Goal: Navigation & Orientation: Find specific page/section

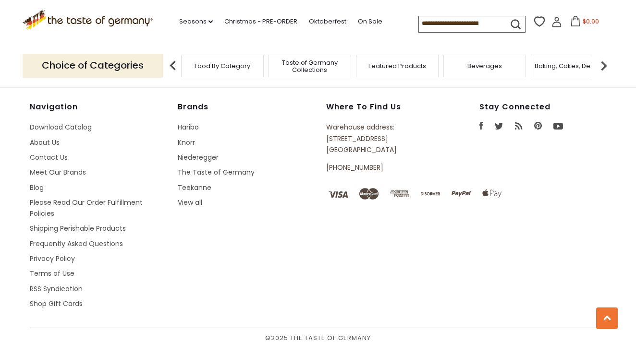
scroll to position [1395, 0]
click at [47, 123] on link "Download Catalog" at bounding box center [61, 128] width 62 height 10
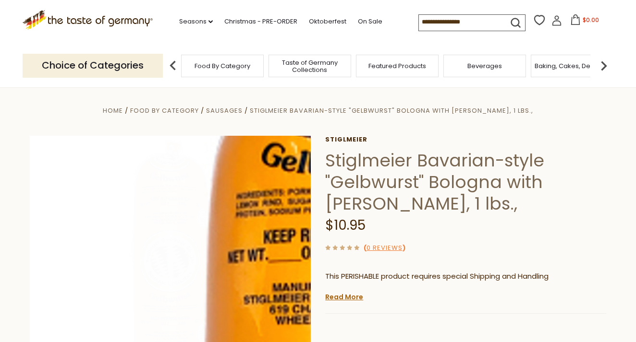
scroll to position [1395, 0]
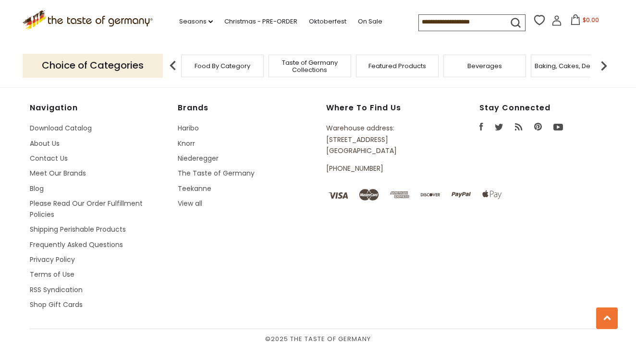
click at [509, 22] on icon "submit" at bounding box center [515, 22] width 13 height 13
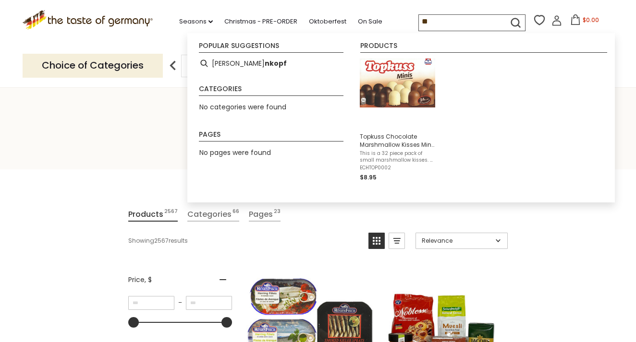
type input "*"
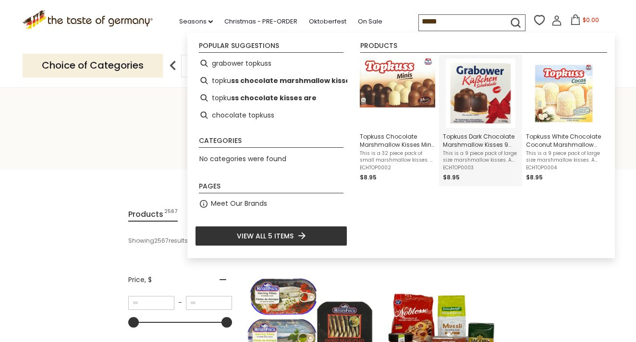
type input "*****"
click at [490, 98] on img "Topkuss Dark Chocolate Marshmallow Kisses 9 pc. 8.8 oz Extra Large" at bounding box center [481, 94] width 70 height 70
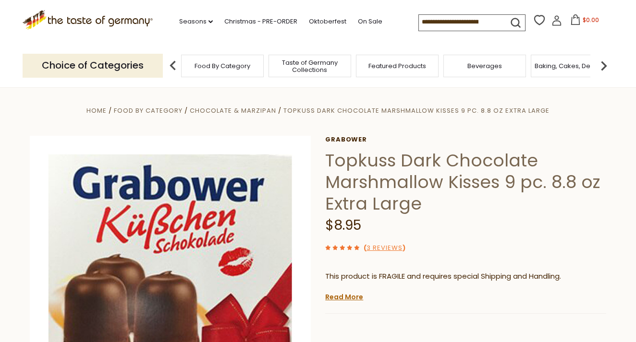
click at [477, 19] on input at bounding box center [459, 21] width 81 height 13
click at [509, 17] on icon "submit" at bounding box center [515, 22] width 13 height 13
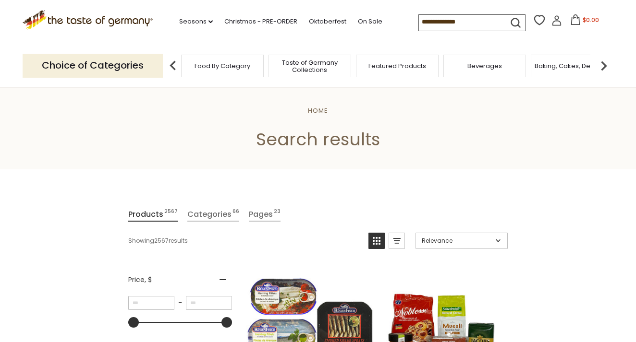
click at [509, 19] on icon "submit" at bounding box center [515, 22] width 13 height 13
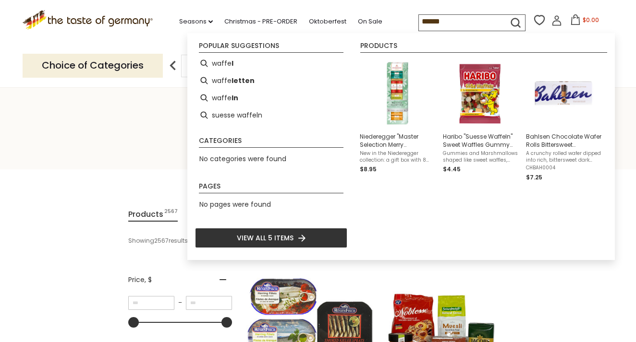
type input "*******"
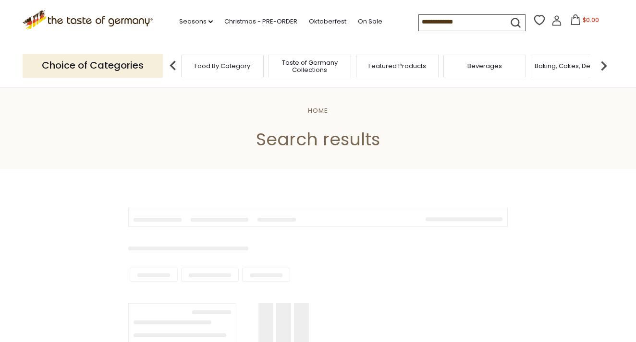
type input "*******"
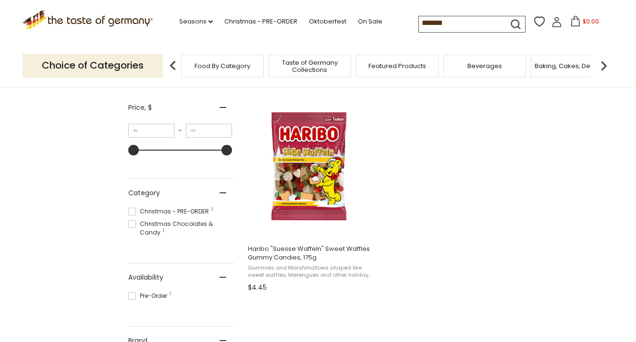
scroll to position [133, 0]
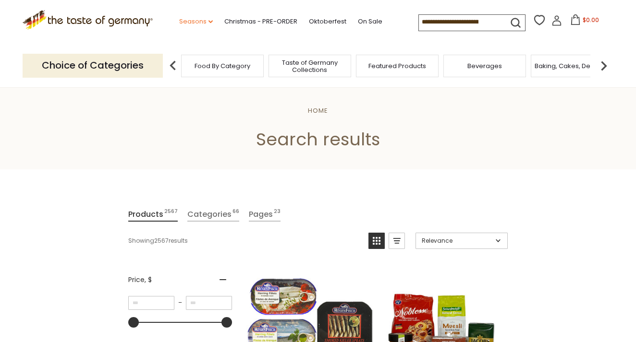
click at [179, 22] on link "Seasons dropdown_arrow" at bounding box center [196, 21] width 34 height 11
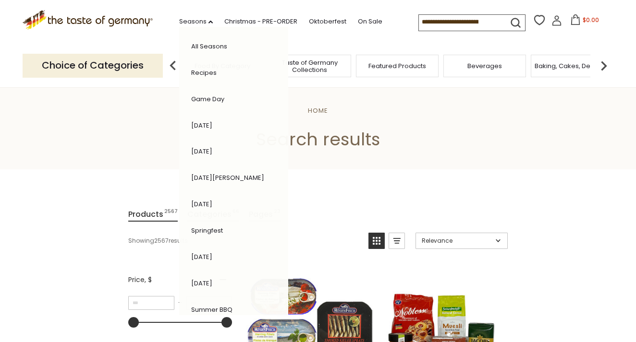
click at [191, 45] on link "All Seasons" at bounding box center [209, 46] width 36 height 9
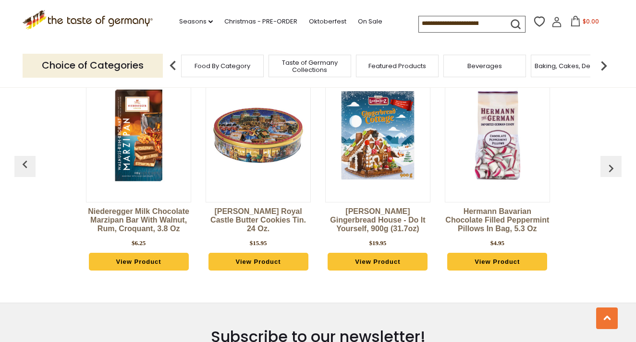
scroll to position [1164, 0]
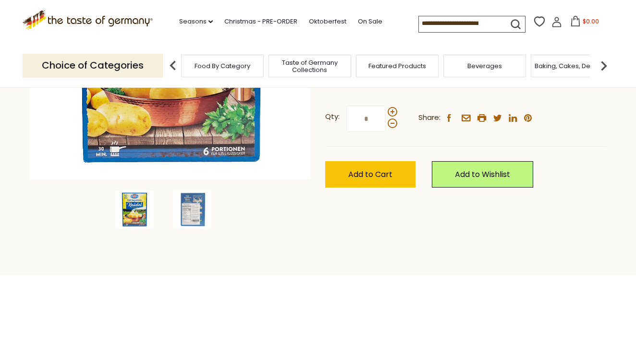
scroll to position [239, 0]
